Goal: Task Accomplishment & Management: Complete application form

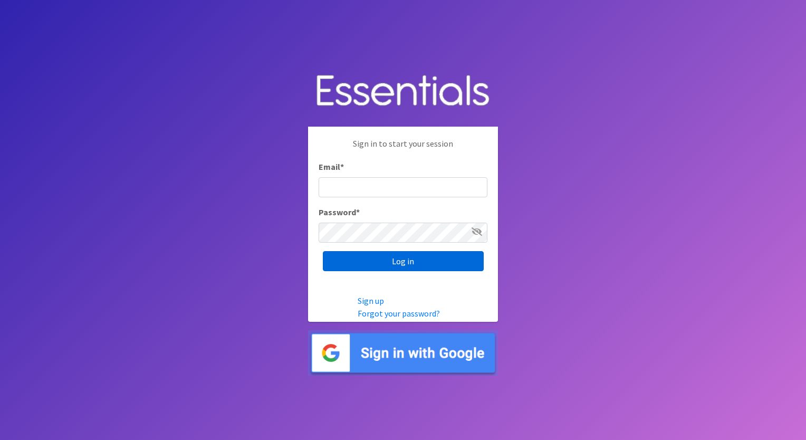
type input "[EMAIL_ADDRESS][DOMAIN_NAME]"
click at [371, 257] on input "Log in" at bounding box center [403, 261] width 161 height 20
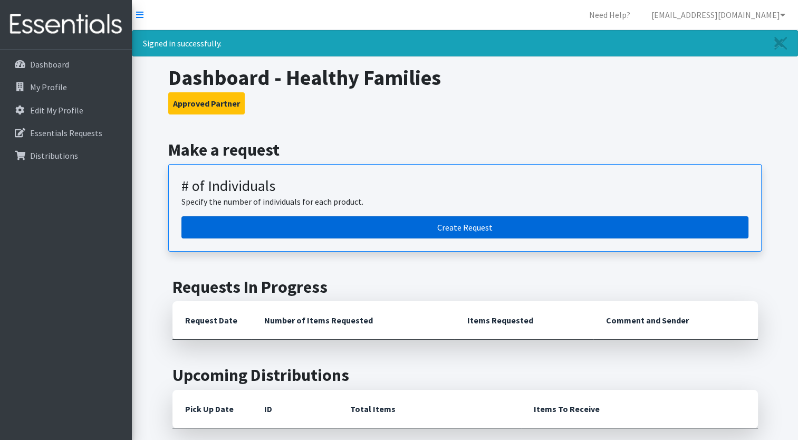
click at [358, 227] on link "Create Request" at bounding box center [464, 227] width 567 height 22
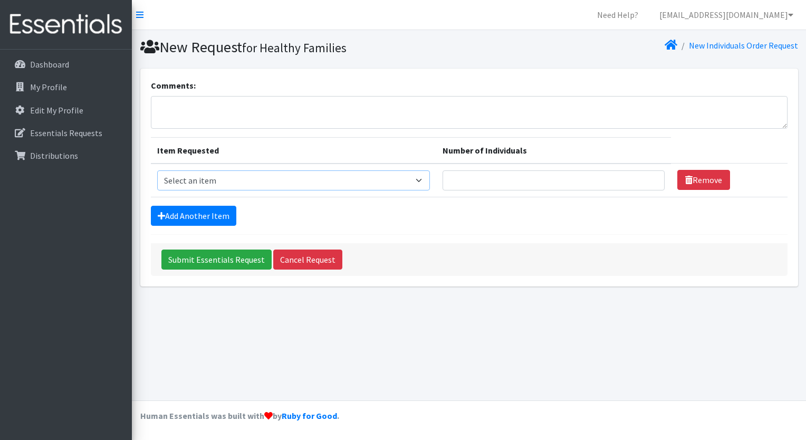
click at [425, 180] on select "Select an item (Newborn) (Preemie) (Size 1) (Size 2) (Size 3) (Size 4) (Size 5)…" at bounding box center [293, 180] width 273 height 20
click at [157, 170] on select "Select an item (Newborn) (Preemie) (Size 1) (Size 2) (Size 3) (Size 4) (Size 5)…" at bounding box center [293, 180] width 273 height 20
click at [426, 178] on select "Select an item (Newborn) (Preemie) (Size 1) (Size 2) (Size 3) (Size 4) (Size 5)…" at bounding box center [293, 180] width 273 height 20
click at [157, 170] on select "Select an item (Newborn) (Preemie) (Size 1) (Size 2) (Size 3) (Size 4) (Size 5)…" at bounding box center [293, 180] width 273 height 20
click at [225, 215] on link "Add Another Item" at bounding box center [193, 216] width 85 height 20
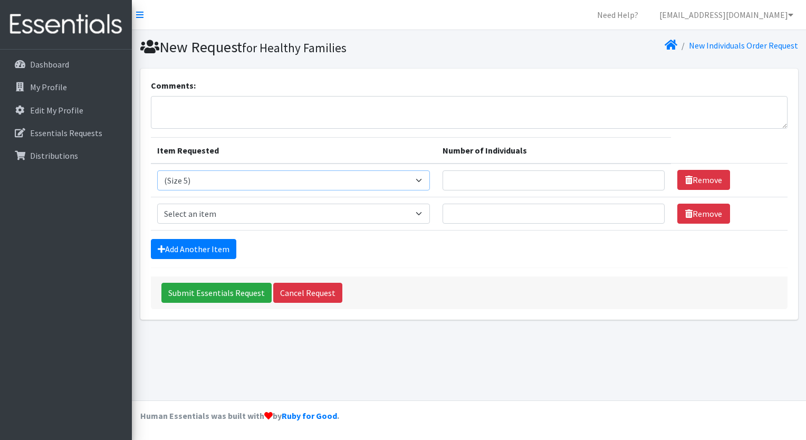
click at [424, 181] on select "Select an item (Newborn) (Preemie) (Size 1) (Size 2) (Size 3) (Size 4) (Size 5)…" at bounding box center [293, 180] width 273 height 20
click at [157, 170] on select "Select an item (Newborn) (Preemie) (Size 1) (Size 2) (Size 3) (Size 4) (Size 5)…" at bounding box center [293, 180] width 273 height 20
click at [222, 250] on link "Add Another Item" at bounding box center [193, 249] width 85 height 20
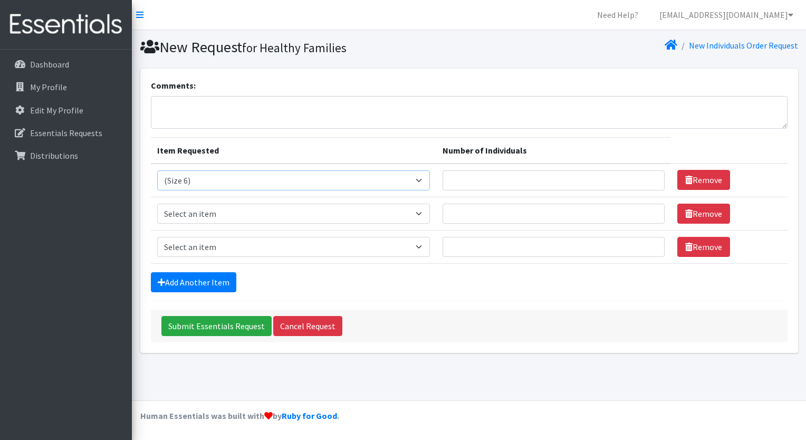
click at [426, 178] on select "Select an item (Newborn) (Preemie) (Size 1) (Size 2) (Size 3) (Size 4) (Size 5)…" at bounding box center [293, 180] width 273 height 20
select select "14508"
click at [157, 170] on select "Select an item (Newborn) (Preemie) (Size 1) (Size 2) (Size 3) (Size 4) (Size 5)…" at bounding box center [293, 180] width 273 height 20
click at [426, 213] on select "Select an item (Newborn) (Preemie) (Size 1) (Size 2) (Size 3) (Size 4) (Size 5)…" at bounding box center [293, 214] width 273 height 20
select select "14488"
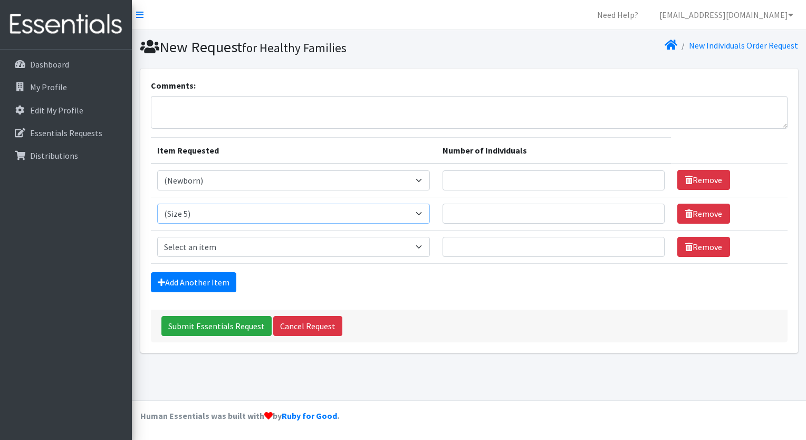
click at [157, 204] on select "Select an item (Newborn) (Preemie) (Size 1) (Size 2) (Size 3) (Size 4) (Size 5)…" at bounding box center [293, 214] width 273 height 20
click at [424, 243] on select "Select an item (Newborn) (Preemie) (Size 1) (Size 2) (Size 3) (Size 4) (Size 5)…" at bounding box center [293, 247] width 273 height 20
select select "14491"
click at [157, 237] on select "Select an item (Newborn) (Preemie) (Size 1) (Size 2) (Size 3) (Size 4) (Size 5)…" at bounding box center [293, 247] width 273 height 20
click at [648, 175] on input "1" at bounding box center [554, 180] width 223 height 20
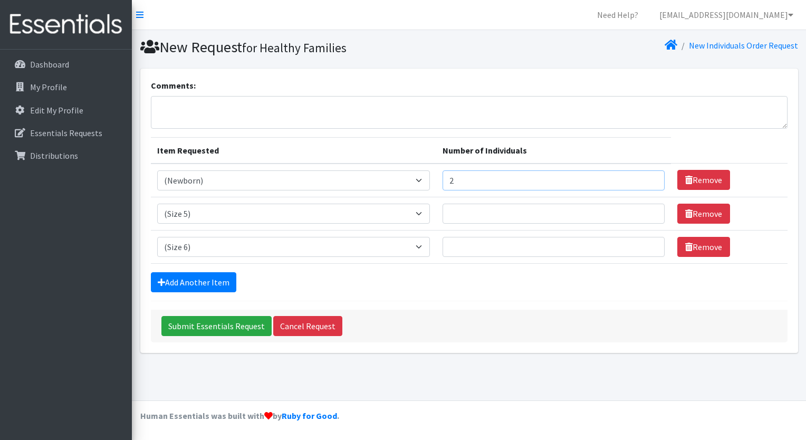
click at [648, 175] on input "2" at bounding box center [554, 180] width 223 height 20
click at [648, 175] on input "3" at bounding box center [554, 180] width 223 height 20
click at [648, 175] on input "4" at bounding box center [554, 180] width 223 height 20
type input "5"
click at [648, 175] on input "5" at bounding box center [554, 180] width 223 height 20
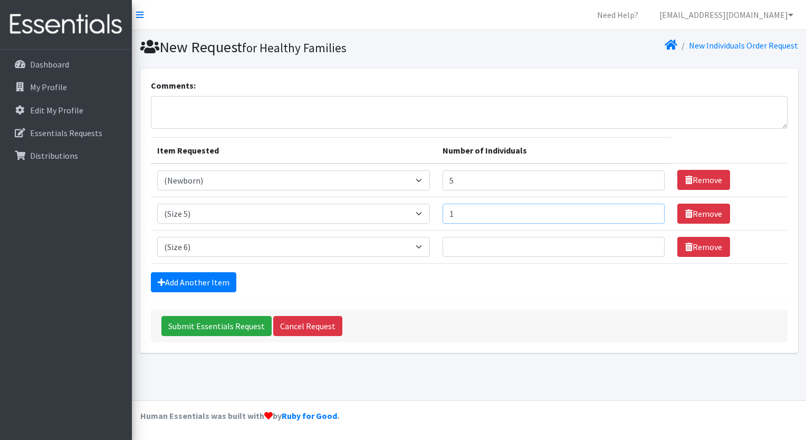
click at [648, 210] on input "1" at bounding box center [554, 214] width 223 height 20
click at [648, 209] on input "2" at bounding box center [554, 214] width 223 height 20
click at [648, 209] on input "3" at bounding box center [554, 214] width 223 height 20
click at [648, 209] on input "4" at bounding box center [554, 214] width 223 height 20
click at [648, 209] on input "5" at bounding box center [554, 214] width 223 height 20
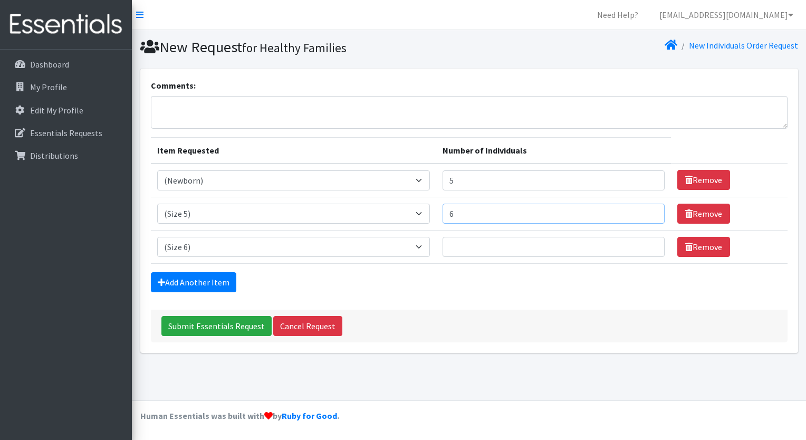
type input "6"
click at [648, 209] on input "6" at bounding box center [554, 214] width 223 height 20
type input "1"
click at [645, 243] on input "1" at bounding box center [554, 247] width 223 height 20
type input "5"
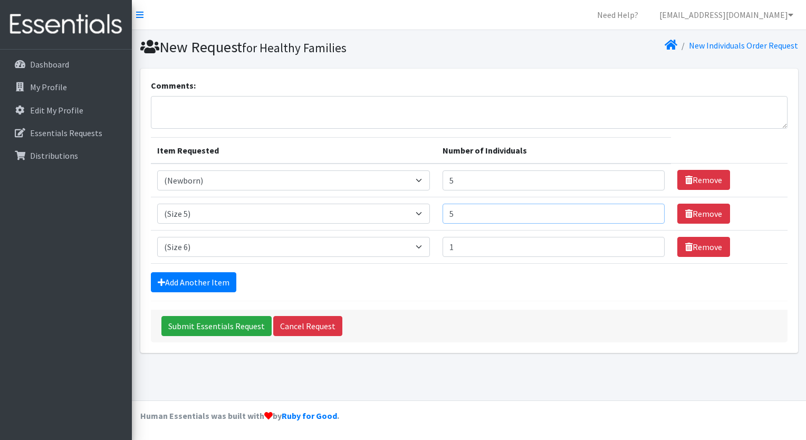
click at [650, 213] on input "5" at bounding box center [554, 214] width 223 height 20
click at [650, 241] on input "2" at bounding box center [554, 247] width 223 height 20
click at [650, 241] on input "3" at bounding box center [554, 247] width 223 height 20
click at [650, 241] on input "4" at bounding box center [554, 247] width 223 height 20
type input "5"
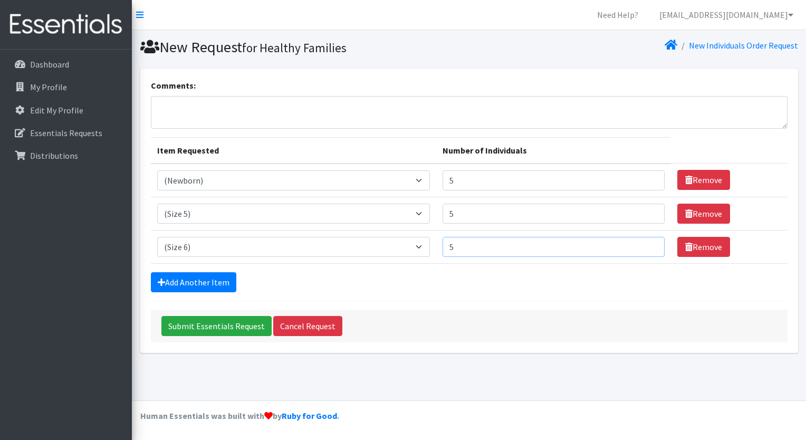
click at [650, 241] on input "5" at bounding box center [554, 247] width 223 height 20
click at [648, 177] on input "6" at bounding box center [554, 180] width 223 height 20
click at [648, 177] on input "7" at bounding box center [554, 180] width 223 height 20
click at [648, 177] on input "8" at bounding box center [554, 180] width 223 height 20
click at [648, 177] on input "9" at bounding box center [554, 180] width 223 height 20
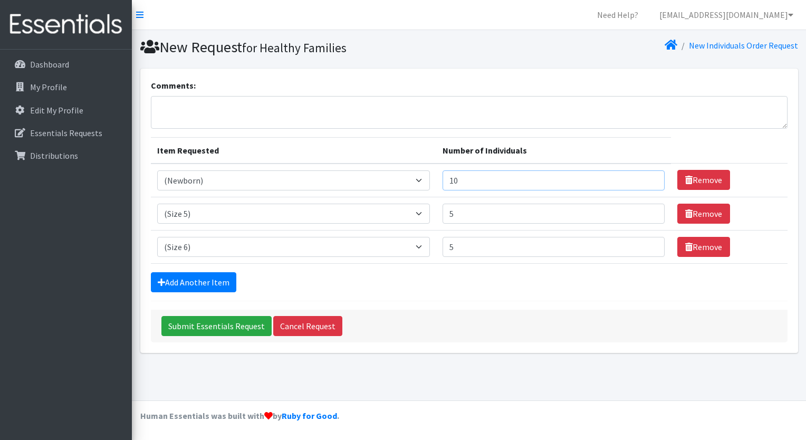
click at [648, 177] on input "10" at bounding box center [554, 180] width 223 height 20
click at [648, 177] on input "11" at bounding box center [554, 180] width 223 height 20
type input "10"
click at [648, 180] on input "10" at bounding box center [554, 180] width 223 height 20
click at [650, 210] on input "6" at bounding box center [554, 214] width 223 height 20
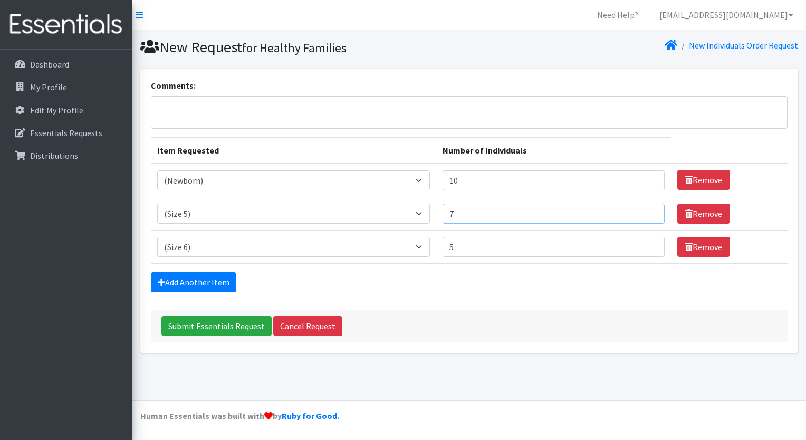
click at [650, 210] on input "7" at bounding box center [554, 214] width 223 height 20
click at [650, 210] on input "8" at bounding box center [554, 214] width 223 height 20
click at [650, 210] on input "9" at bounding box center [554, 214] width 223 height 20
type input "10"
click at [650, 210] on input "10" at bounding box center [554, 214] width 223 height 20
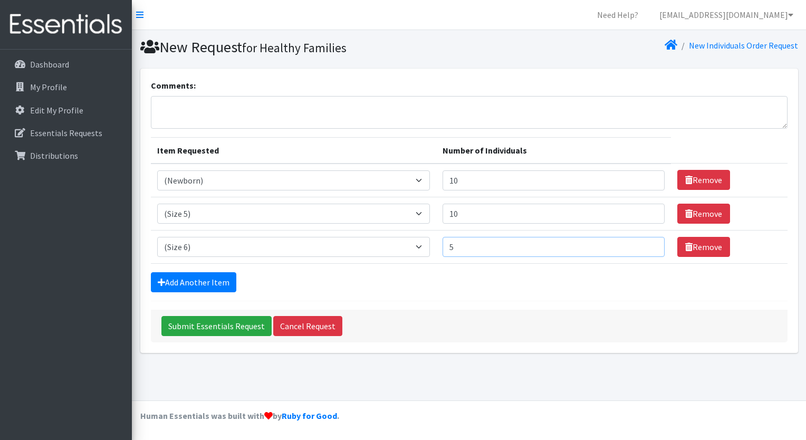
click at [642, 242] on input "5" at bounding box center [554, 247] width 223 height 20
click at [649, 243] on input "6" at bounding box center [554, 247] width 223 height 20
click at [649, 243] on input "7" at bounding box center [554, 247] width 223 height 20
click at [649, 243] on input "8" at bounding box center [554, 247] width 223 height 20
click at [649, 243] on input "9" at bounding box center [554, 247] width 223 height 20
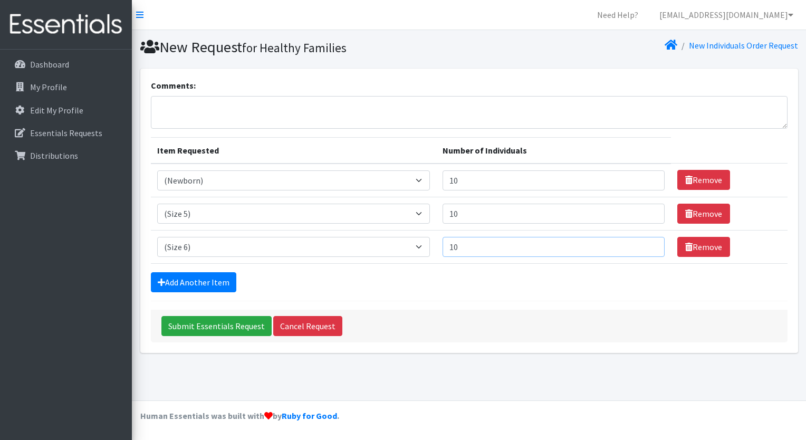
type input "10"
click at [649, 243] on input "10" at bounding box center [554, 247] width 223 height 20
click at [236, 322] on input "Submit Essentials Request" at bounding box center [216, 326] width 110 height 20
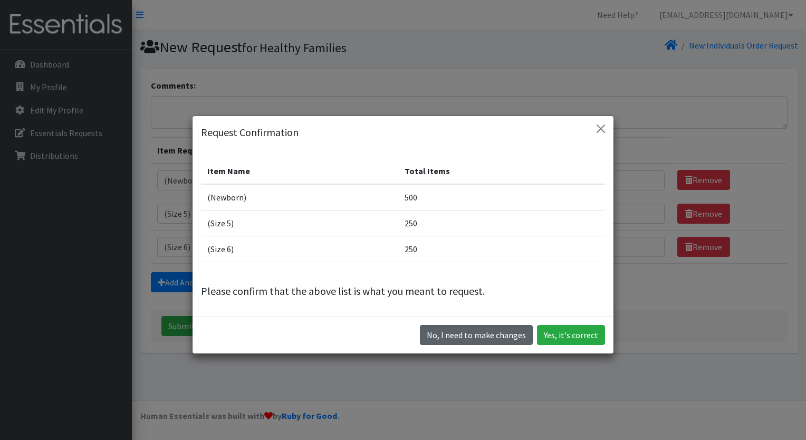
click at [457, 333] on button "No, I need to make changes" at bounding box center [476, 335] width 113 height 20
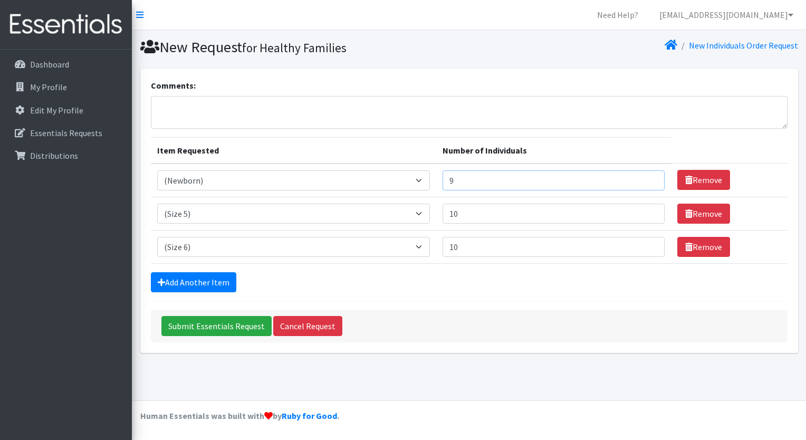
click at [646, 182] on input "9" at bounding box center [554, 180] width 223 height 20
click at [646, 182] on input "6" at bounding box center [554, 180] width 223 height 20
type input "5"
click at [646, 182] on input "5" at bounding box center [554, 180] width 223 height 20
click at [649, 215] on input "9" at bounding box center [554, 214] width 223 height 20
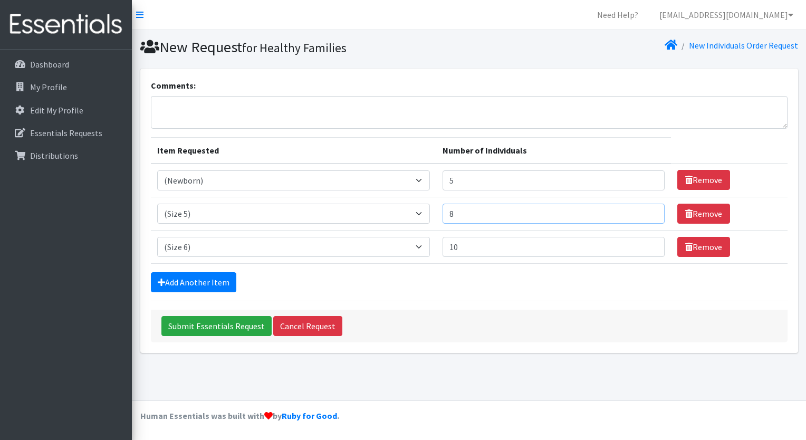
click at [649, 215] on input "8" at bounding box center [554, 214] width 223 height 20
click at [649, 215] on input "7" at bounding box center [554, 214] width 223 height 20
click at [649, 215] on input "6" at bounding box center [554, 214] width 223 height 20
type input "5"
click at [649, 215] on input "5" at bounding box center [554, 214] width 223 height 20
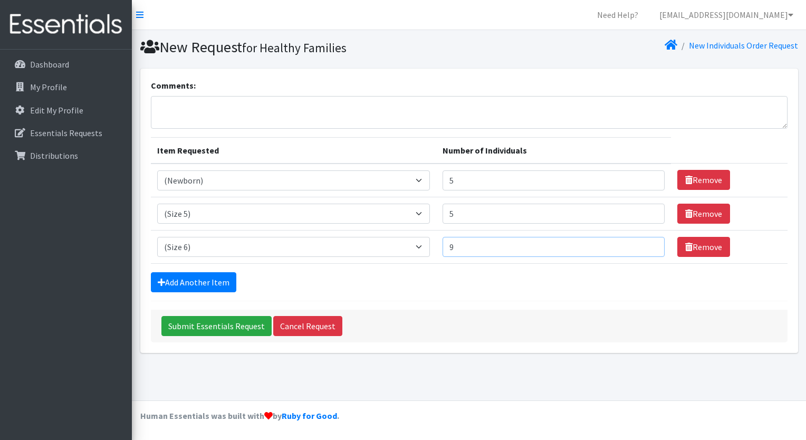
click at [649, 248] on input "9" at bounding box center [554, 247] width 223 height 20
click at [649, 248] on input "8" at bounding box center [554, 247] width 223 height 20
click at [649, 248] on input "7" at bounding box center [554, 247] width 223 height 20
click at [649, 248] on input "6" at bounding box center [554, 247] width 223 height 20
type input "5"
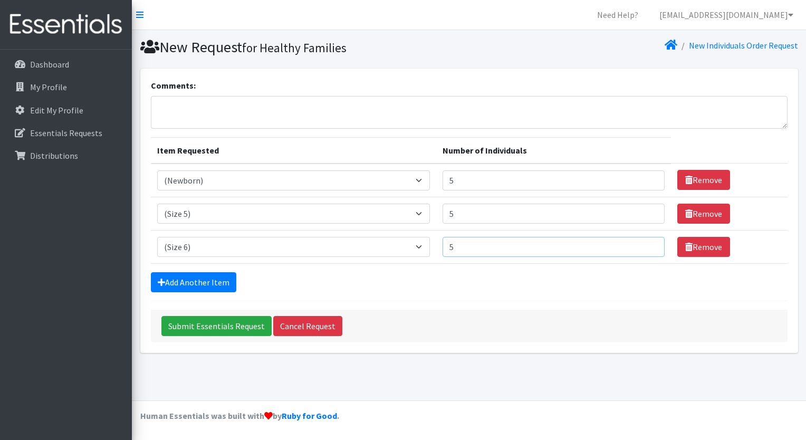
click at [649, 248] on input "5" at bounding box center [554, 247] width 223 height 20
click at [240, 320] on input "Submit Essentials Request" at bounding box center [216, 326] width 110 height 20
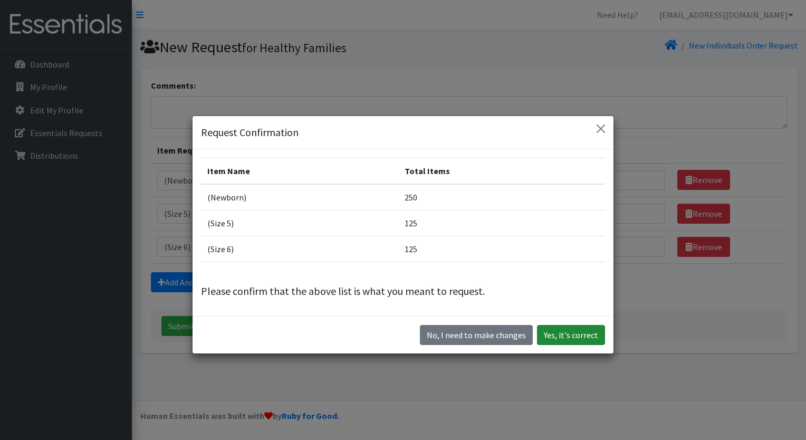
click at [548, 334] on button "Yes, it's correct" at bounding box center [571, 335] width 68 height 20
